Goal: Obtain resource: Obtain resource

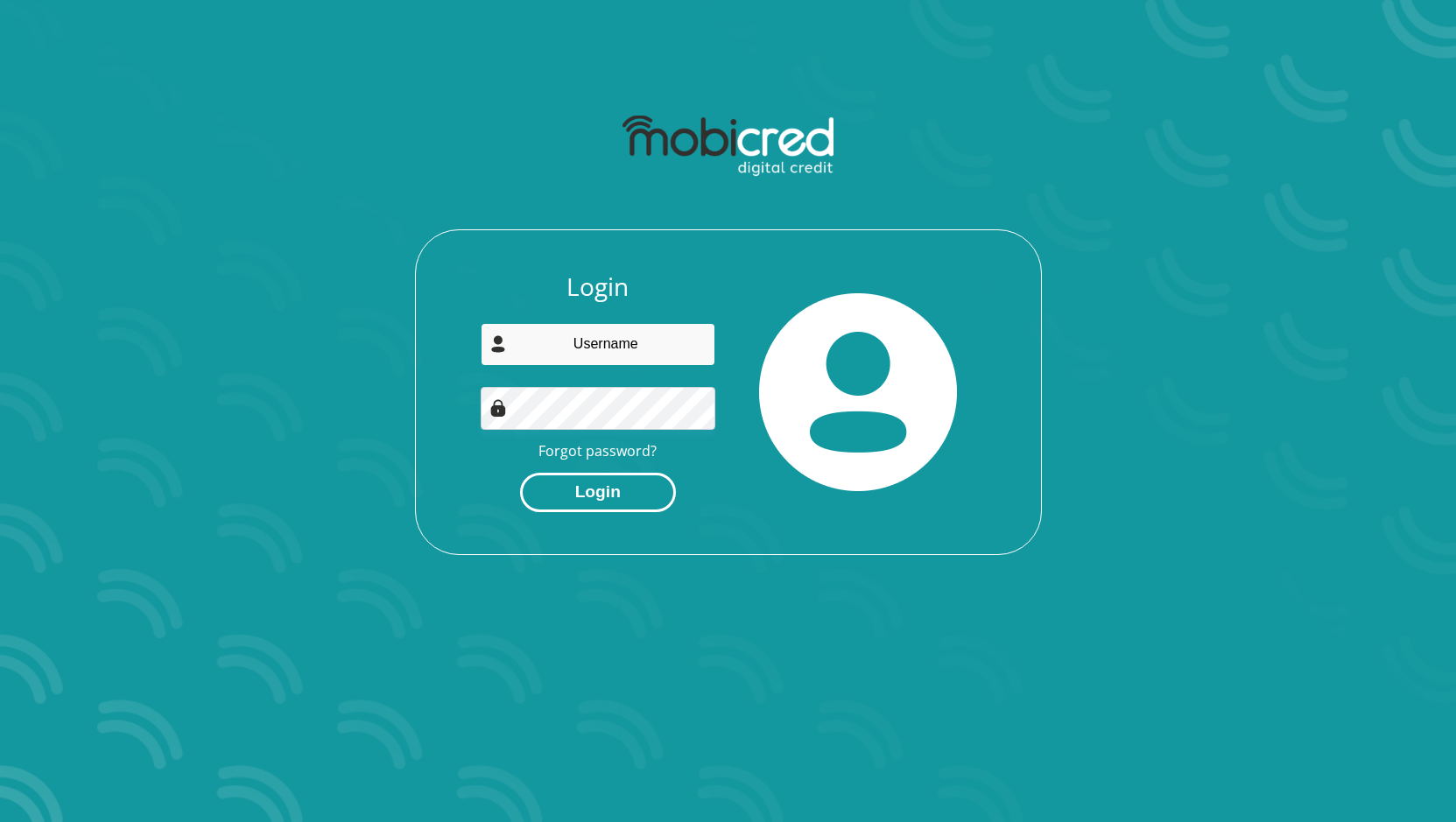
type input "[EMAIL_ADDRESS][DOMAIN_NAME]"
click at [592, 481] on button "Login" at bounding box center [599, 493] width 156 height 40
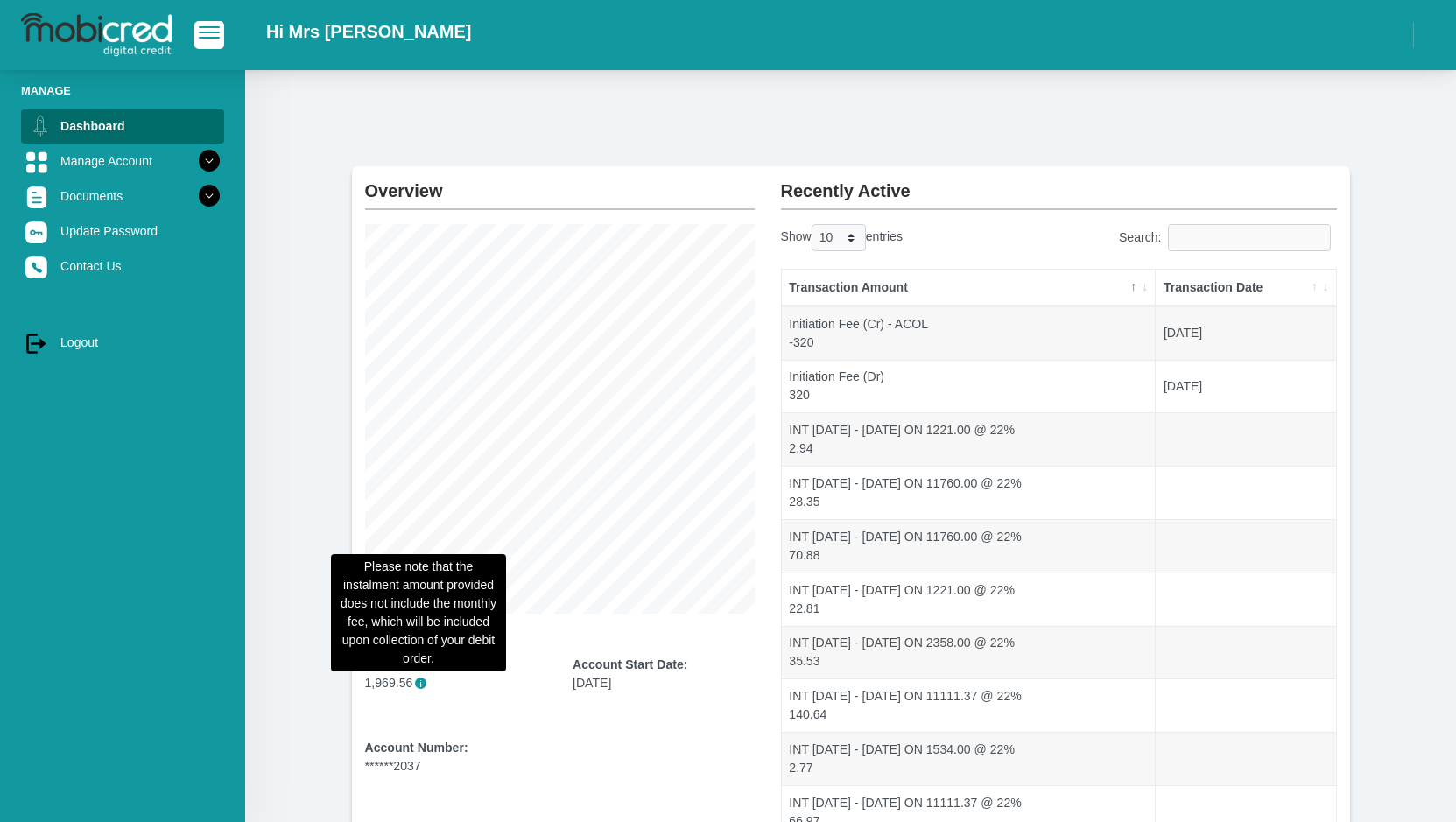
click at [416, 685] on span "i" at bounding box center [421, 684] width 12 height 12
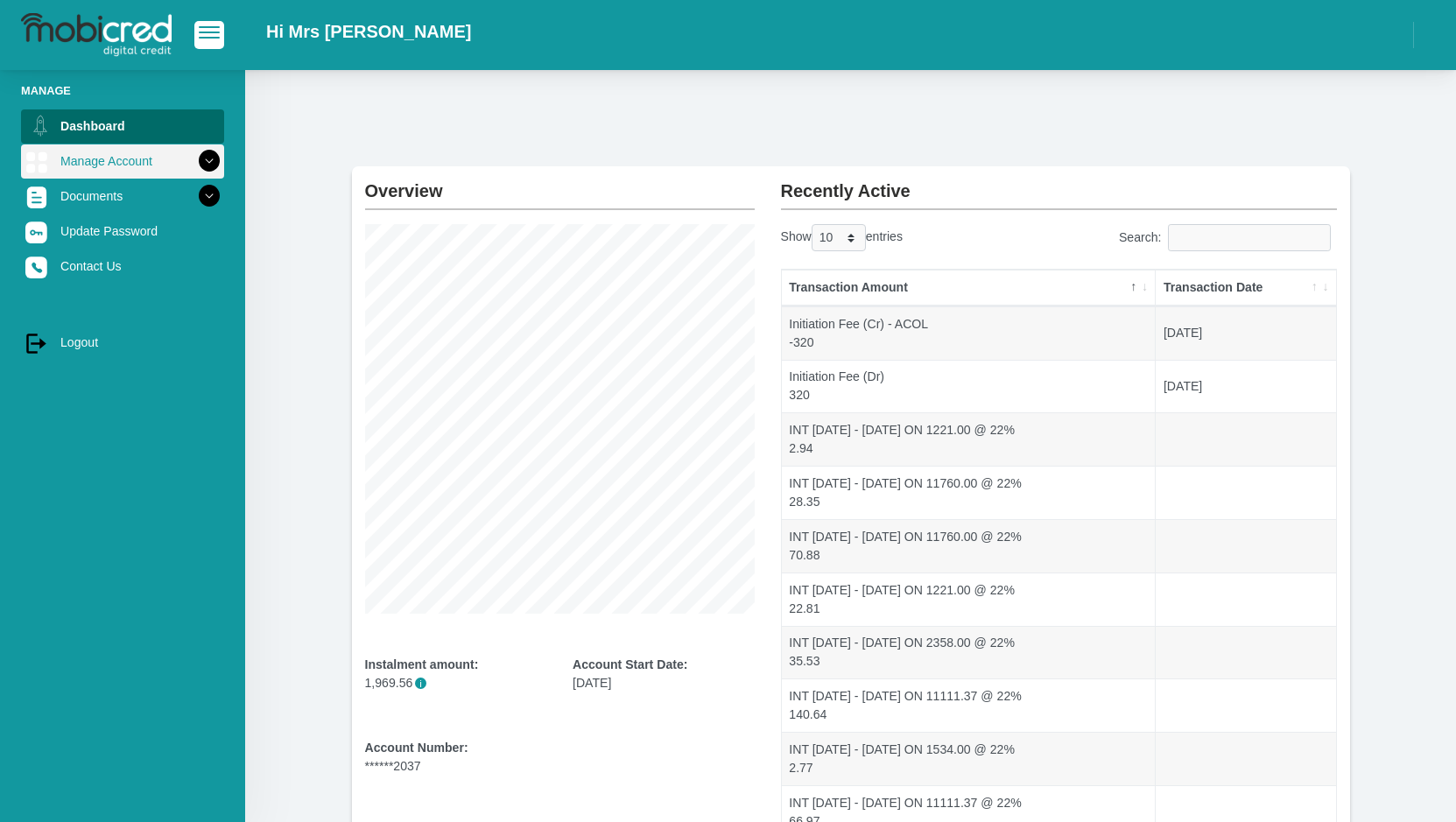
click at [195, 162] on icon at bounding box center [209, 161] width 30 height 30
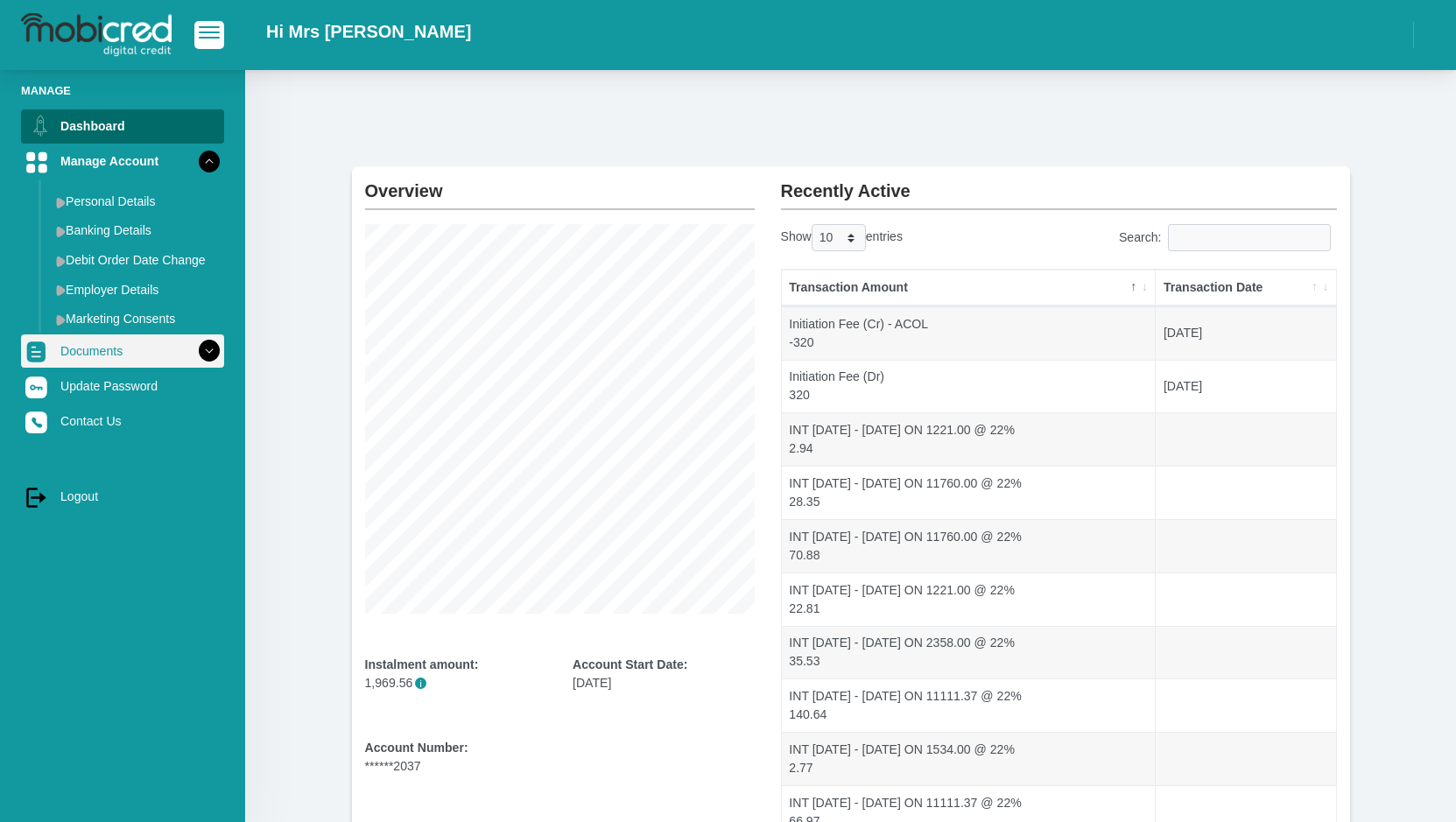
click at [195, 352] on icon at bounding box center [209, 351] width 30 height 30
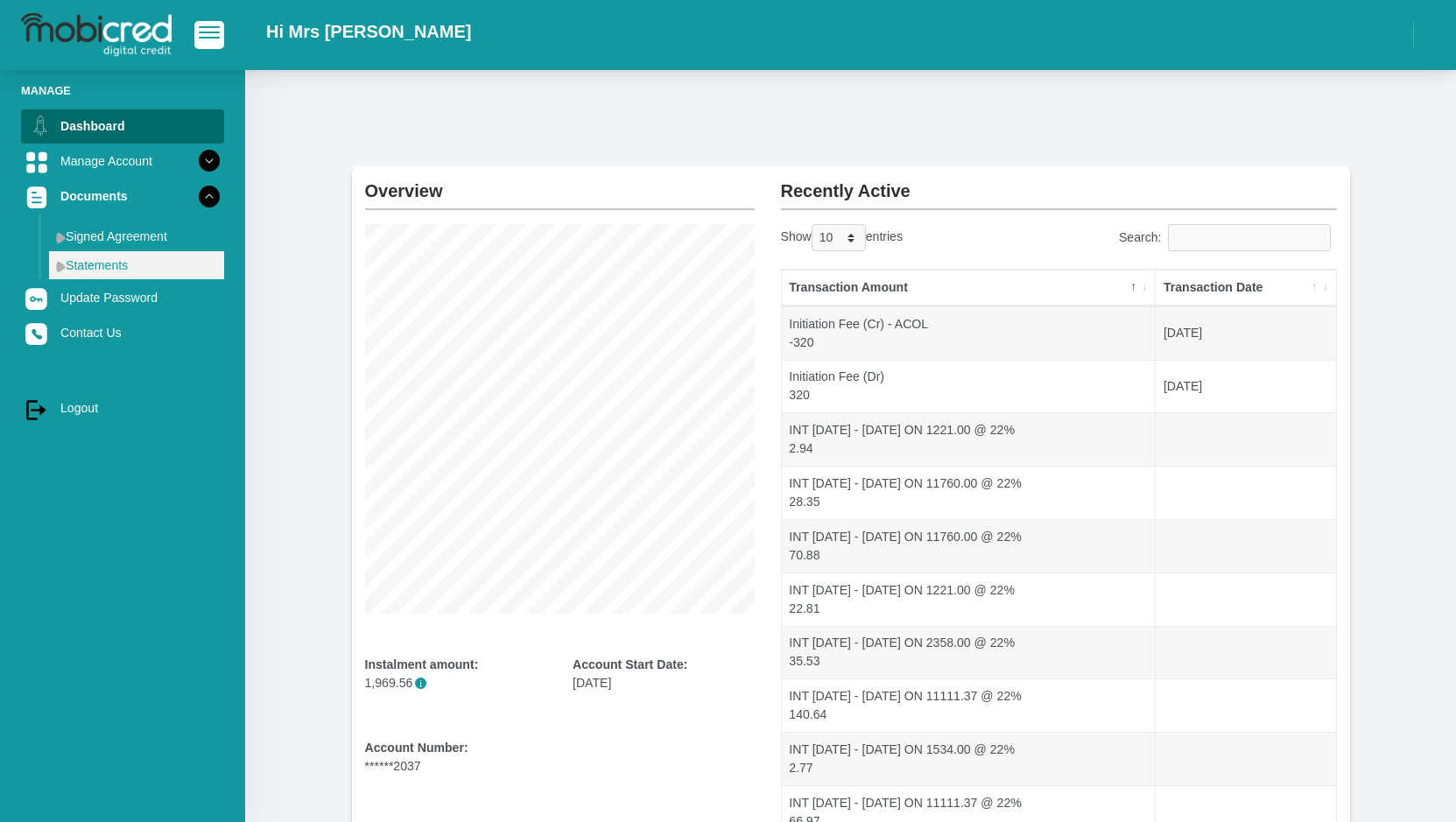
click at [128, 264] on link "Statements" at bounding box center [136, 265] width 175 height 28
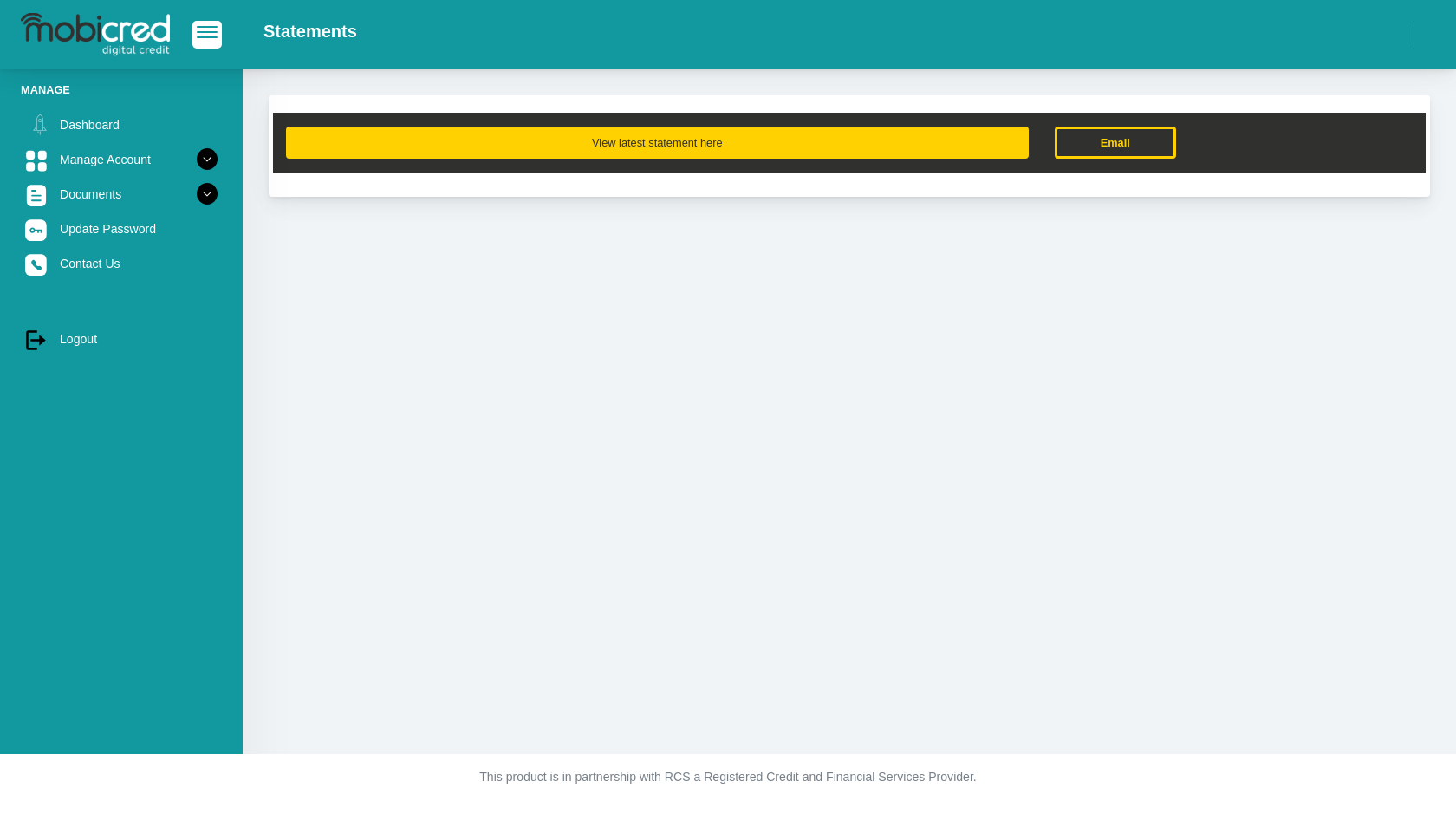
click at [705, 139] on button "View latest statement here" at bounding box center [658, 142] width 743 height 32
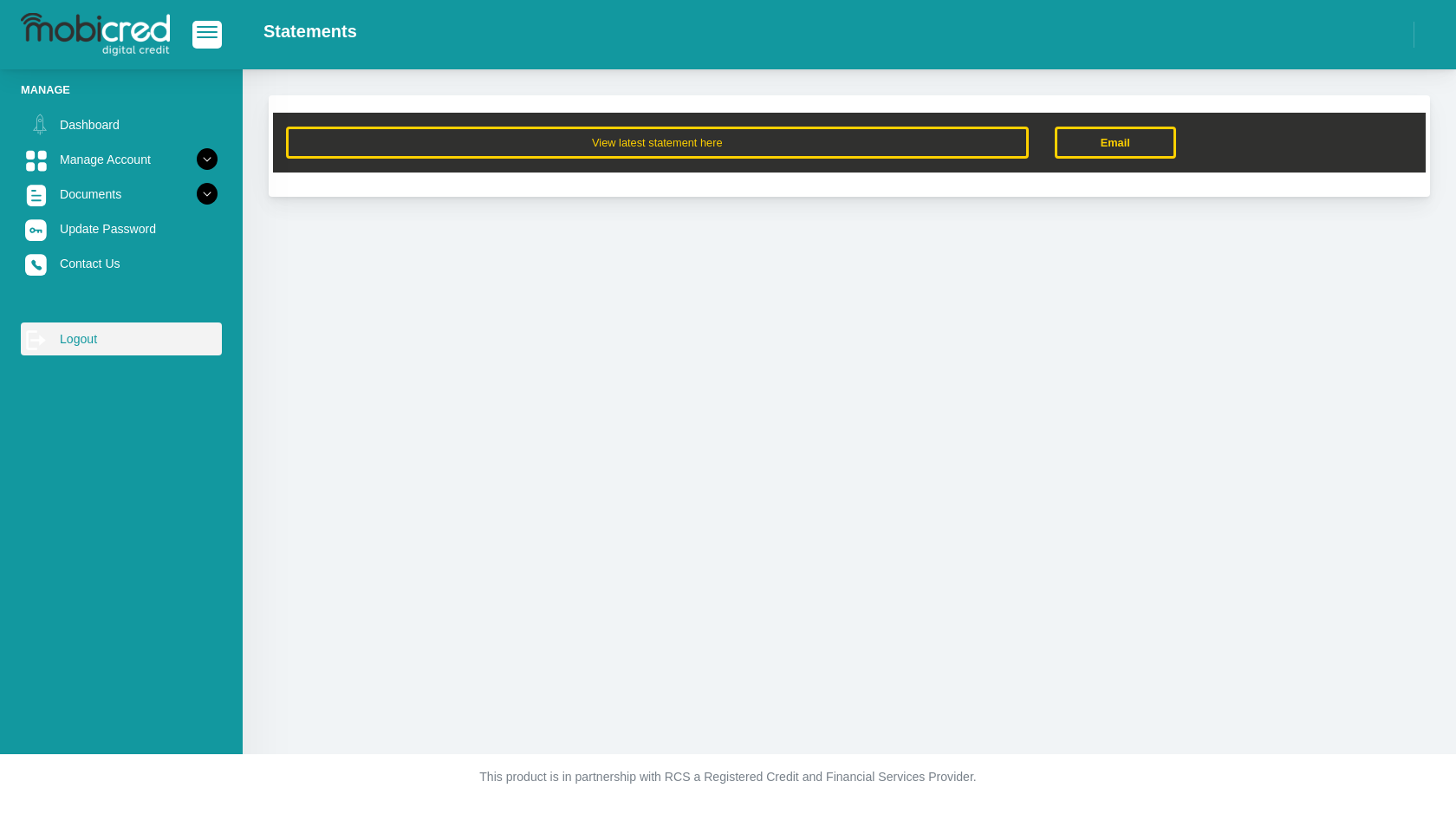
click at [98, 339] on link "log out Logout" at bounding box center [121, 339] width 201 height 33
